Goal: Find contact information: Find contact information

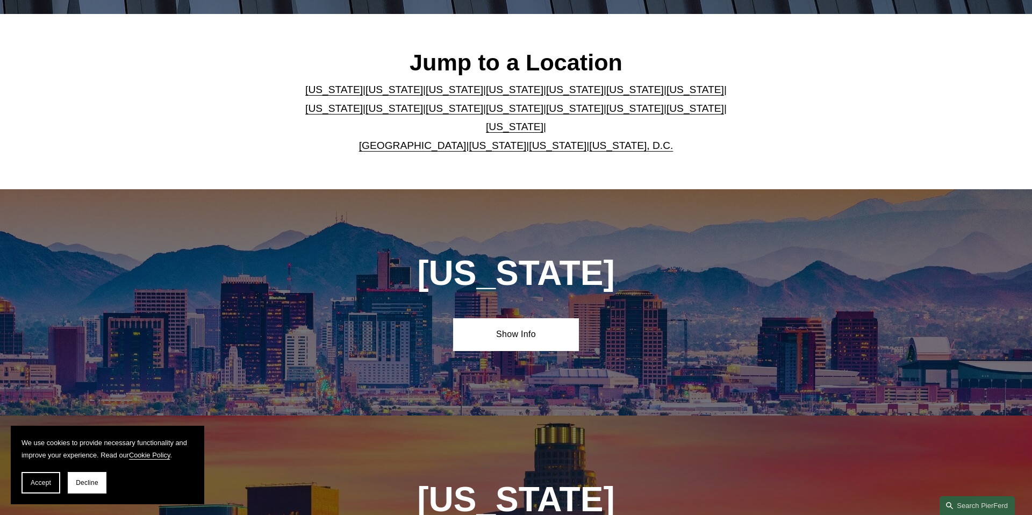
click at [606, 114] on link "[US_STATE]" at bounding box center [635, 108] width 58 height 11
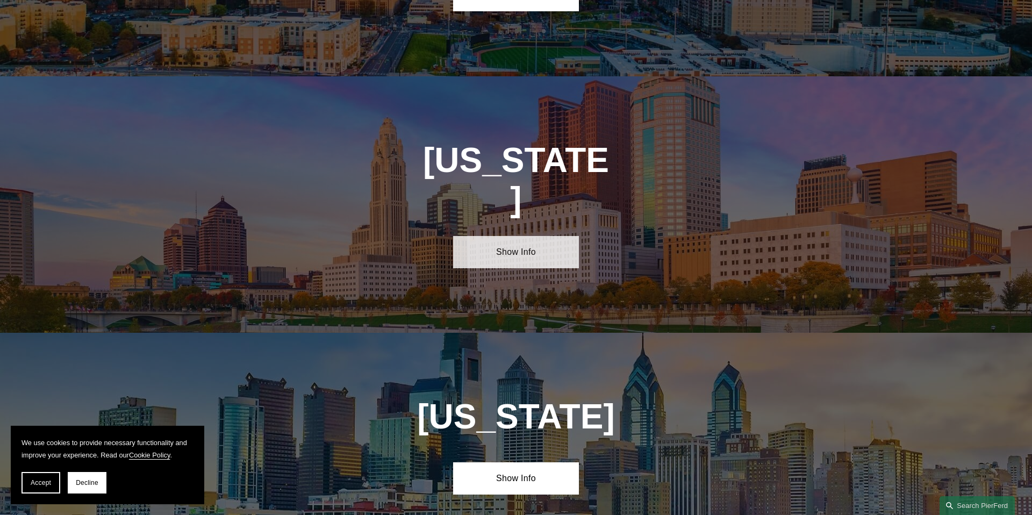
scroll to position [3210, 0]
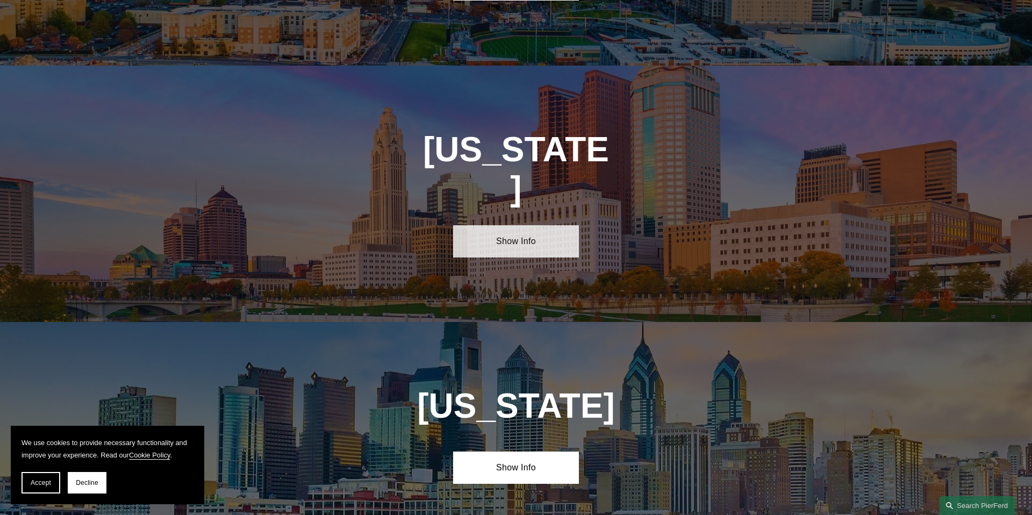
click at [523, 225] on link "Show Info" at bounding box center [515, 241] width 125 height 32
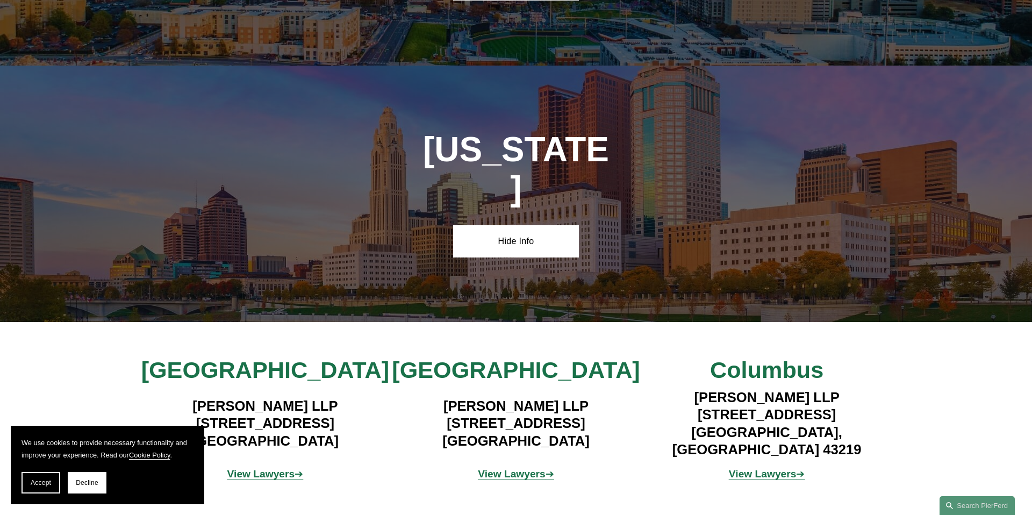
scroll to position [3206, 0]
click at [785, 389] on h4 "[PERSON_NAME] LLP [STREET_ADDRESS]" at bounding box center [766, 424] width 251 height 70
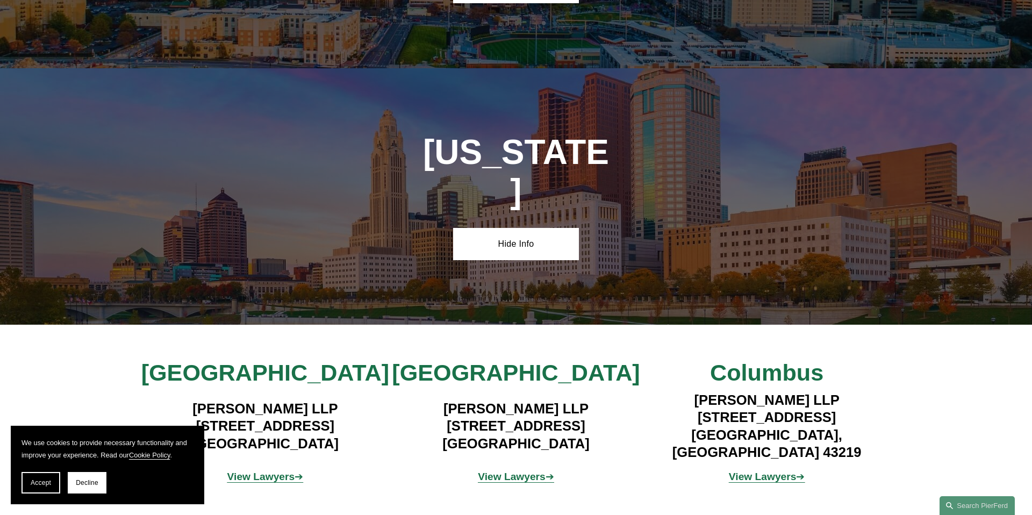
scroll to position [3208, 0]
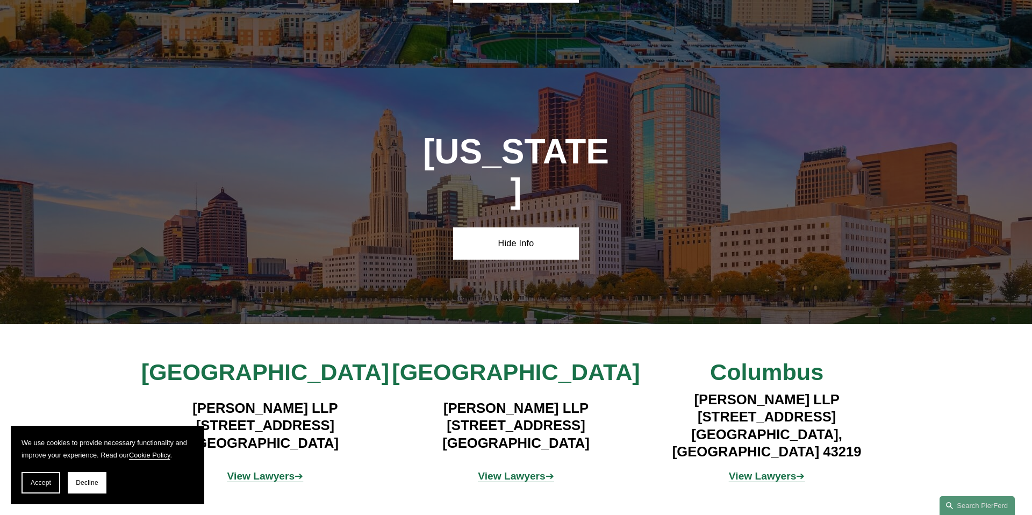
click at [785, 470] on strong "View Lawyers" at bounding box center [763, 475] width 68 height 11
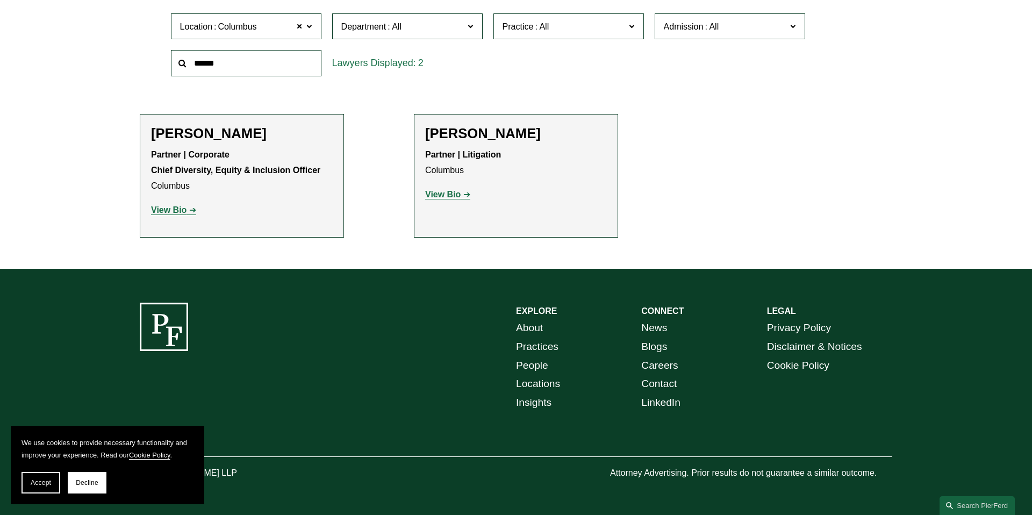
click at [655, 379] on link "Contact" at bounding box center [658, 384] width 35 height 19
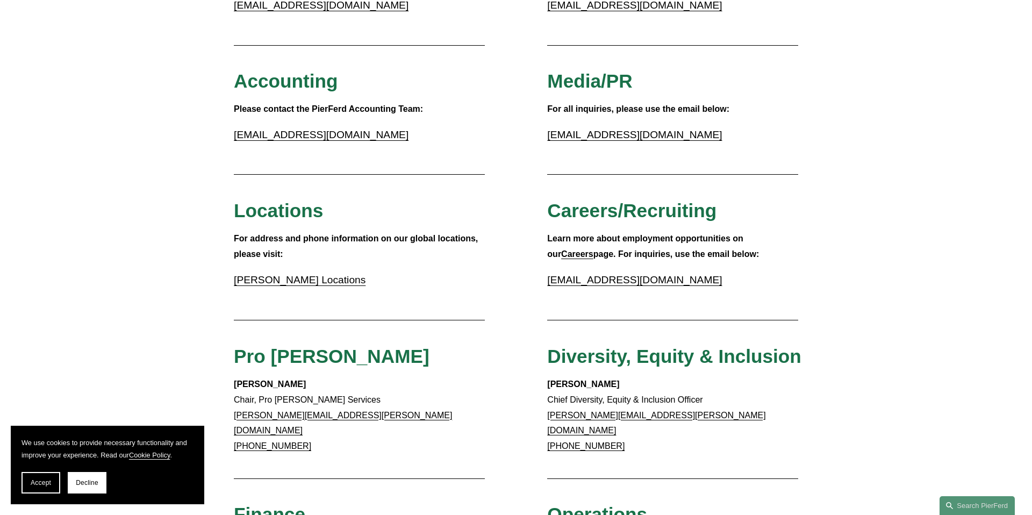
scroll to position [217, 0]
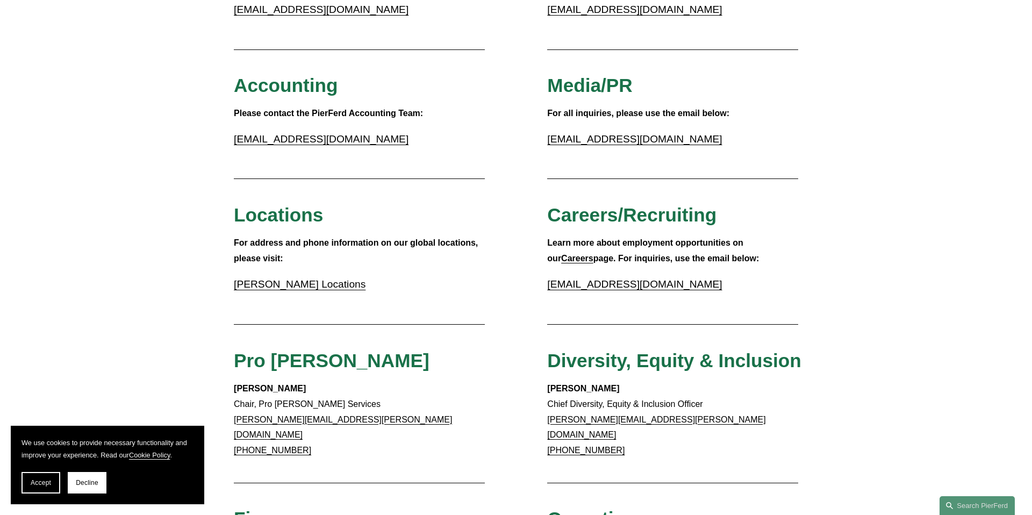
click at [593, 254] on strong "Careers" at bounding box center [577, 258] width 32 height 9
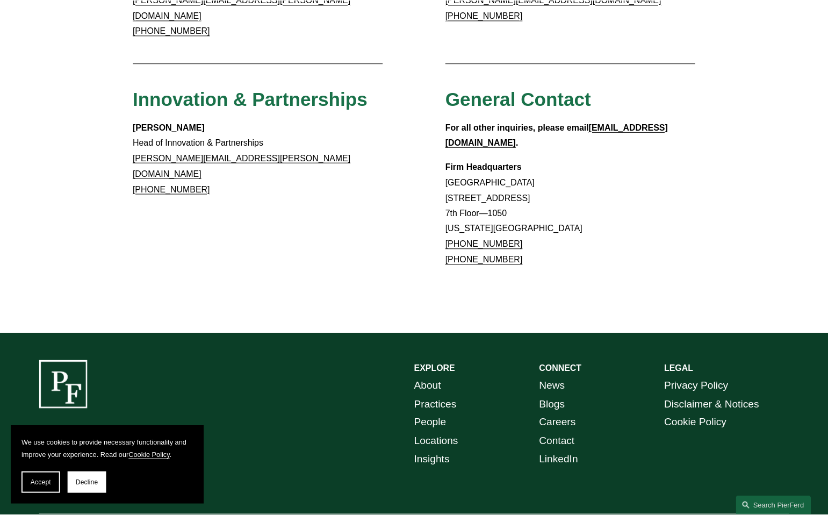
scroll to position [939, 0]
